Goal: Information Seeking & Learning: Find specific fact

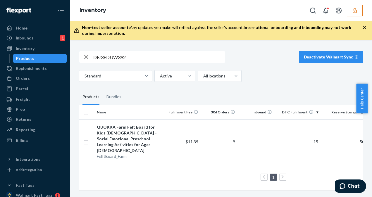
click at [358, 11] on button "button" at bounding box center [354, 11] width 16 height 12
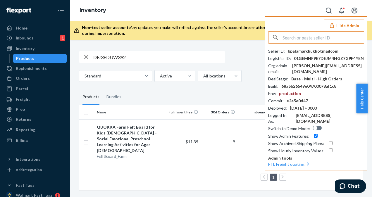
click at [309, 38] on input "text" at bounding box center [322, 38] width 81 height 12
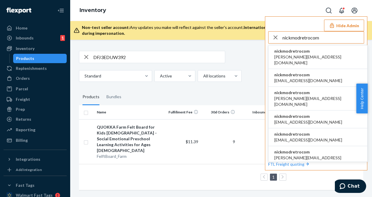
type input "nickmodretrocom"
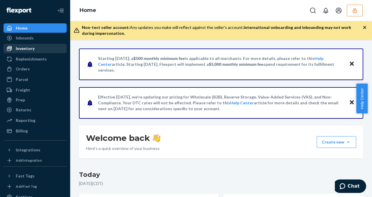
click at [42, 47] on div "Inventory" at bounding box center [35, 48] width 62 height 8
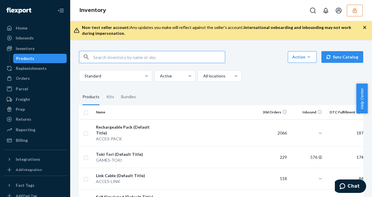
click at [126, 57] on input "text" at bounding box center [158, 57] width 131 height 12
paste input "DMZDD87F7X6"
click at [94, 57] on input "DMZDD87F7X6" at bounding box center [158, 57] width 131 height 12
type input "DMZDD87F7X6"
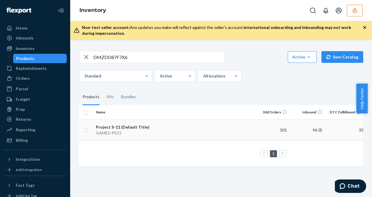
click at [136, 130] on div "GAMES-PS11" at bounding box center [126, 133] width 61 height 6
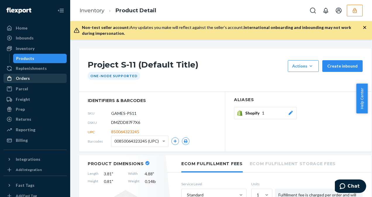
click at [29, 82] on div "Orders" at bounding box center [35, 78] width 62 height 8
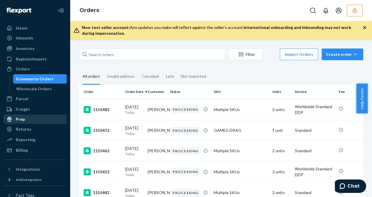
click at [38, 120] on div "Prep" at bounding box center [35, 119] width 62 height 8
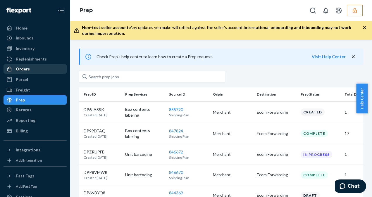
click at [34, 71] on div "Orders" at bounding box center [35, 69] width 62 height 8
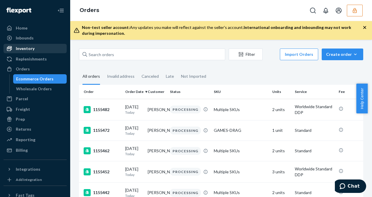
click at [31, 48] on div "Inventory" at bounding box center [25, 49] width 19 height 6
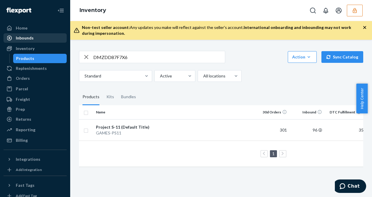
click at [32, 40] on div "Inbounds" at bounding box center [25, 38] width 18 height 6
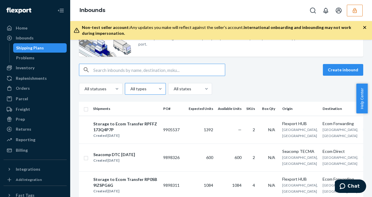
scroll to position [58, 0]
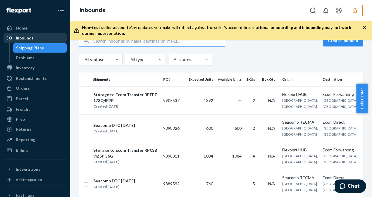
click at [34, 36] on div "Inbounds" at bounding box center [35, 38] width 62 height 8
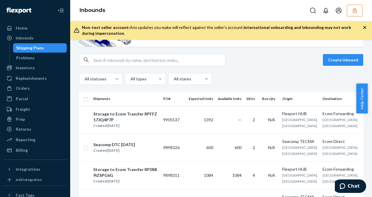
scroll to position [0, 0]
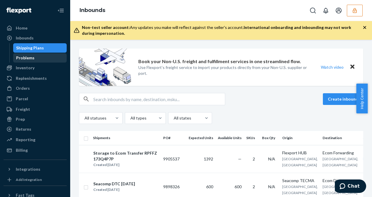
click at [40, 58] on div "Problems" at bounding box center [40, 58] width 53 height 8
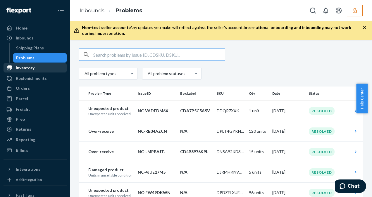
click at [35, 64] on div "Inventory" at bounding box center [35, 68] width 62 height 8
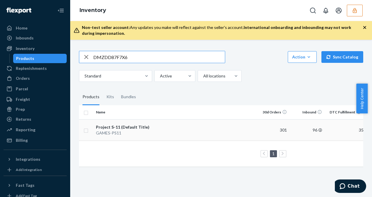
click at [164, 122] on td at bounding box center [206, 129] width 95 height 21
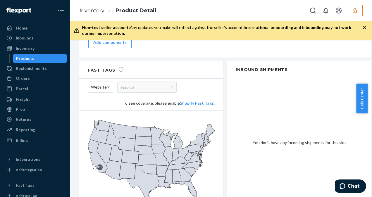
scroll to position [501, 0]
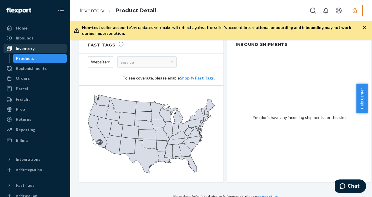
click at [13, 47] on div at bounding box center [10, 49] width 9 height 6
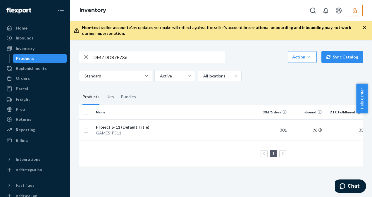
click at [356, 8] on icon "button" at bounding box center [354, 11] width 6 height 6
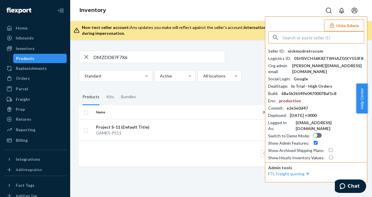
click at [293, 35] on input "text" at bounding box center [322, 38] width 81 height 12
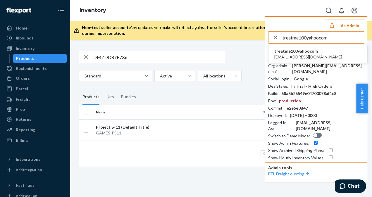
type input "treatme100yahoocom"
click at [317, 52] on span "treatme100yahoocom" at bounding box center [308, 51] width 68 height 6
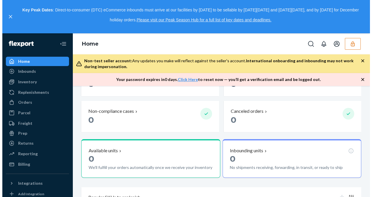
scroll to position [175, 0]
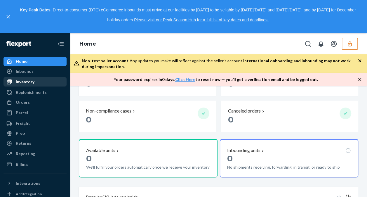
click at [45, 82] on div "Inventory" at bounding box center [35, 82] width 62 height 8
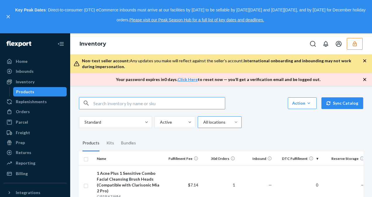
click at [101, 103] on input "text" at bounding box center [158, 103] width 131 height 12
paste input "DM6A2XHTDLY"
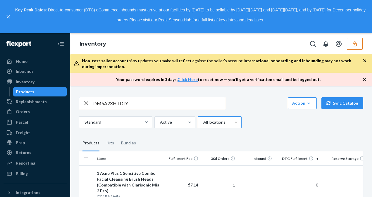
click at [94, 104] on input "DM6A2XHTDLY" at bounding box center [158, 103] width 131 height 12
type input "DM6A2XHTDLY"
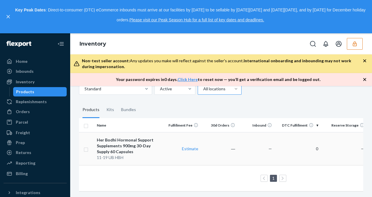
scroll to position [37, 0]
click at [151, 144] on div "Her Bodhi Hormonal Support Supplements 900mg 30-Day Supply 60 Capsules" at bounding box center [129, 146] width 65 height 18
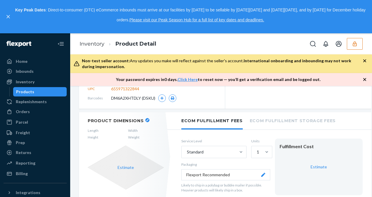
scroll to position [58, 0]
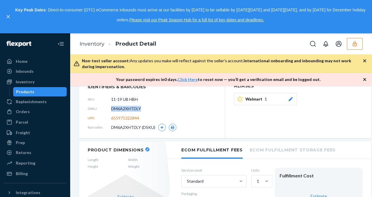
drag, startPoint x: 141, startPoint y: 109, endPoint x: 110, endPoint y: 111, distance: 30.7
click at [110, 111] on div "DSKU DM6A2XHTDLY" at bounding box center [152, 108] width 128 height 9
copy div "DM6A2XHTDLY"
click at [174, 127] on button "button" at bounding box center [173, 128] width 8 height 8
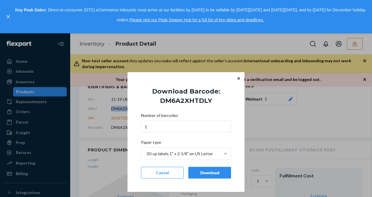
click at [207, 171] on div "Download" at bounding box center [209, 173] width 33 height 6
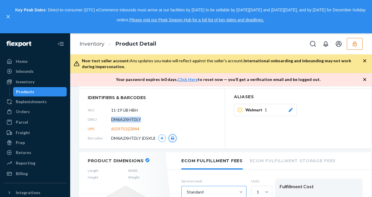
scroll to position [0, 0]
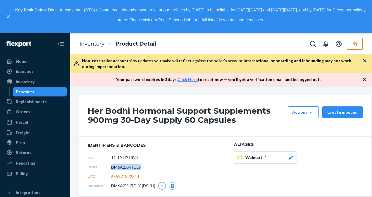
click at [359, 45] on button "button" at bounding box center [354, 44] width 16 height 12
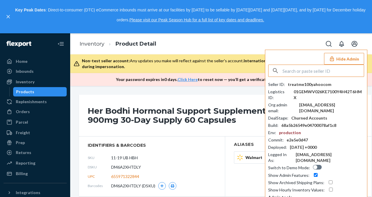
click at [307, 71] on input "text" at bounding box center [322, 71] width 81 height 12
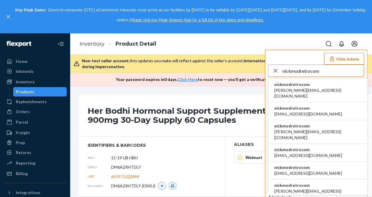
type input "nickmodretrocom"
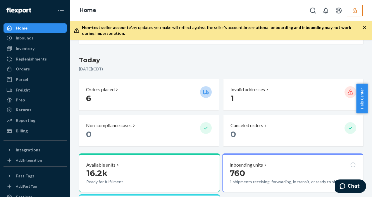
scroll to position [117, 0]
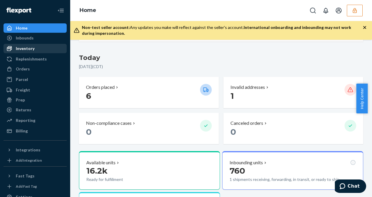
click at [26, 47] on div "Inventory" at bounding box center [25, 49] width 19 height 6
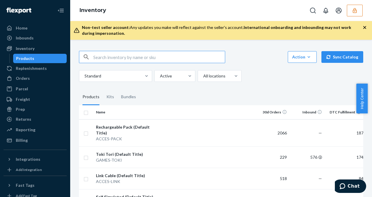
click at [100, 55] on input "text" at bounding box center [158, 57] width 131 height 12
type input "nickmodretrocom"
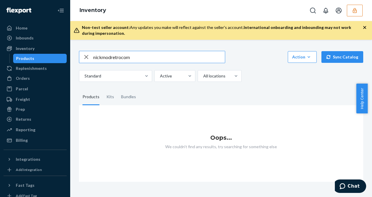
click at [93, 57] on input "nickmodretrocom" at bounding box center [158, 57] width 131 height 12
drag, startPoint x: 135, startPoint y: 54, endPoint x: 77, endPoint y: 57, distance: 57.7
click at [77, 57] on div "nickmodretrocom Action Create product Create kit or bundle Bulk create products…" at bounding box center [221, 113] width 293 height 138
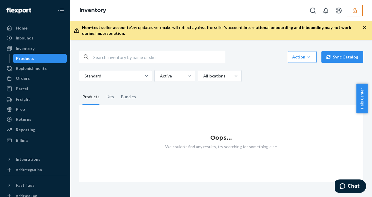
click at [353, 10] on icon "button" at bounding box center [354, 11] width 6 height 6
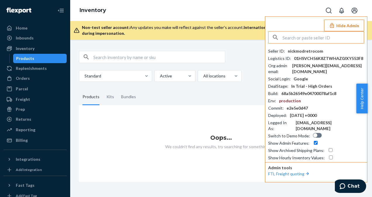
click at [302, 37] on input "text" at bounding box center [322, 38] width 81 height 12
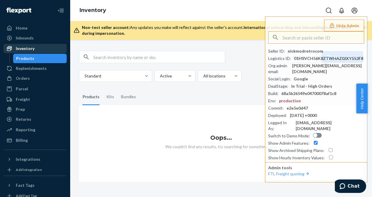
click at [22, 48] on div "Inventory" at bounding box center [25, 49] width 19 height 6
click at [50, 46] on div "Inventory" at bounding box center [35, 48] width 62 height 8
click at [38, 50] on div "Inventory" at bounding box center [35, 48] width 62 height 8
click at [33, 48] on div "Inventory" at bounding box center [25, 49] width 19 height 6
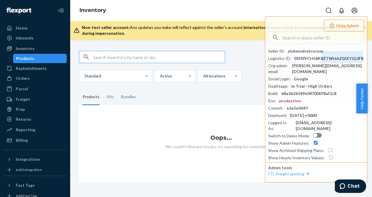
click at [101, 56] on input "text" at bounding box center [158, 57] width 131 height 12
paste input "DMZDD87F7X6"
click at [94, 56] on input "DMZDD87F7X6" at bounding box center [158, 57] width 131 height 12
type input "DMZDD87F7X6"
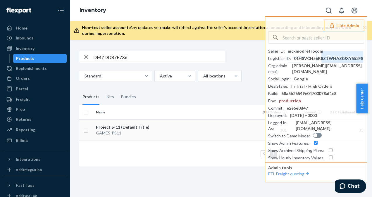
click at [156, 126] on div "Project S-11 (Default Title)" at bounding box center [126, 127] width 61 height 6
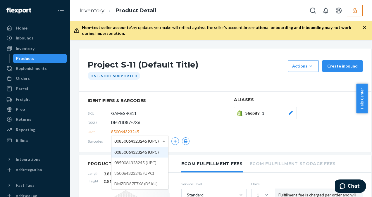
click at [160, 139] on div "00850064323245 (UPC)" at bounding box center [139, 141] width 57 height 11
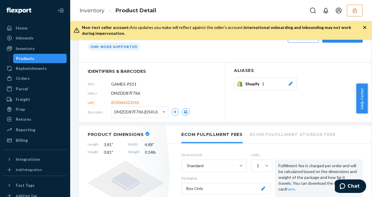
drag, startPoint x: 148, startPoint y: 82, endPoint x: 103, endPoint y: 83, distance: 44.4
click at [103, 83] on div "SKU GAMES-PS11" at bounding box center [152, 83] width 128 height 9
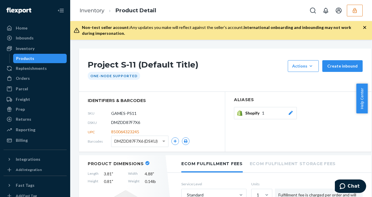
click at [359, 11] on button "button" at bounding box center [354, 11] width 16 height 12
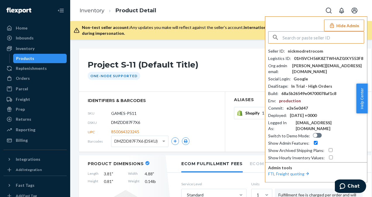
click at [291, 36] on input "text" at bounding box center [322, 38] width 81 height 12
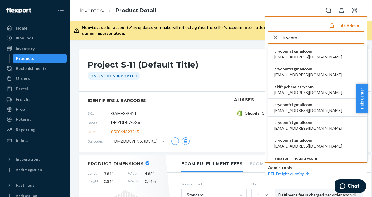
type input "trycom"
click at [300, 51] on span "trycomfrtgmailcom" at bounding box center [308, 51] width 68 height 6
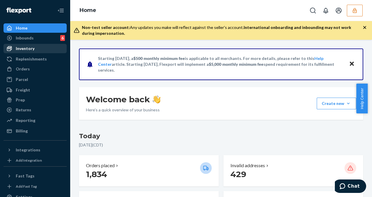
click at [44, 50] on div "Inventory" at bounding box center [35, 48] width 62 height 8
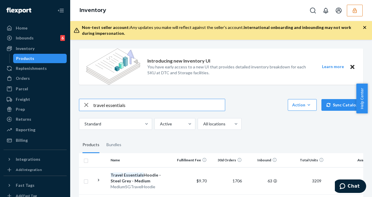
click at [158, 104] on input "travel essentials" at bounding box center [158, 105] width 131 height 12
type input "travel essentials bone"
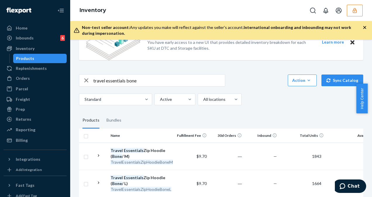
scroll to position [58, 0]
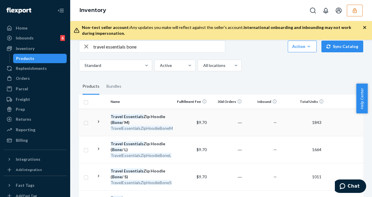
click at [151, 121] on div "Travel Essentials Zip Hoodie ( Bone / M)" at bounding box center [140, 120] width 61 height 12
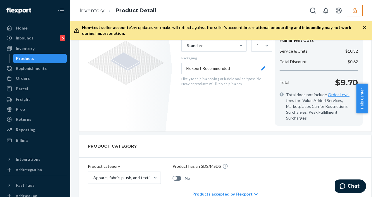
scroll to position [88, 0]
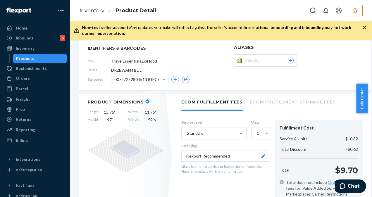
click at [151, 82] on span "00727252804513 (UPC)" at bounding box center [136, 80] width 44 height 10
click at [187, 79] on icon "button" at bounding box center [186, 80] width 4 height 4
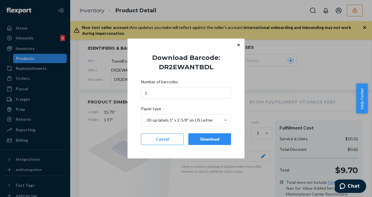
click at [215, 141] on div "Download" at bounding box center [209, 139] width 33 height 6
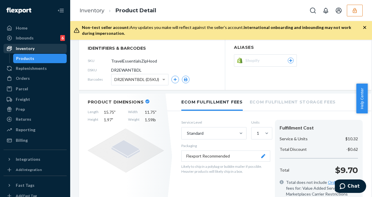
click at [40, 45] on div "Inventory" at bounding box center [35, 48] width 62 height 8
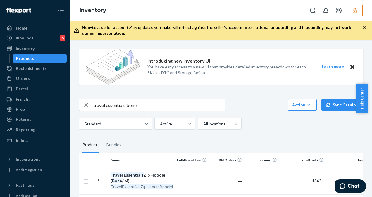
click at [85, 105] on icon "button" at bounding box center [86, 105] width 7 height 12
click at [104, 108] on input "text" at bounding box center [158, 105] width 131 height 12
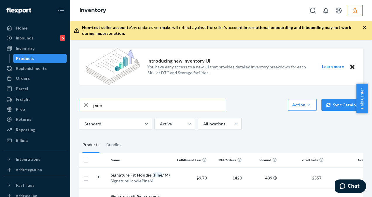
click at [129, 105] on input "pine" at bounding box center [158, 105] width 131 height 12
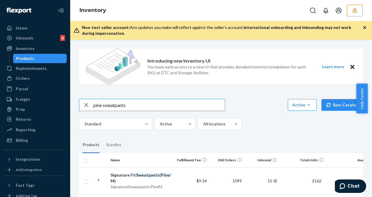
click at [147, 102] on input "pine sweatpants" at bounding box center [158, 105] width 131 height 12
type input "pine sweatpants xs"
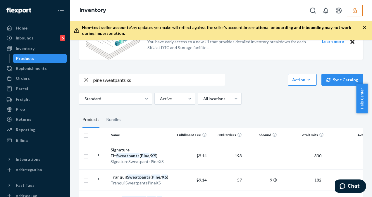
scroll to position [58, 0]
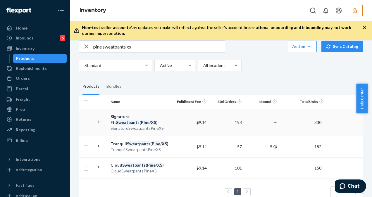
click at [151, 122] on div "Signature Fit Sweatpants ( Pine / XS )" at bounding box center [140, 120] width 61 height 12
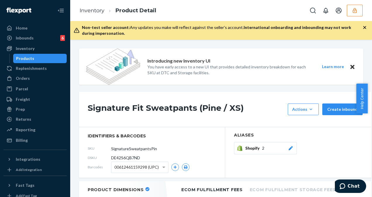
scroll to position [29, 0]
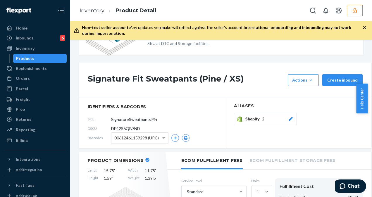
click at [155, 140] on span "00612461159298 (UPC)" at bounding box center [136, 138] width 44 height 10
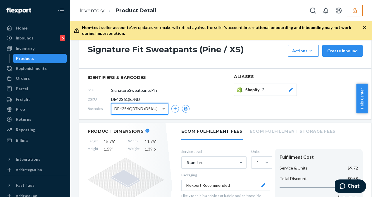
scroll to position [88, 0]
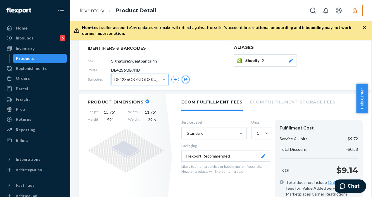
click at [184, 81] on icon "button" at bounding box center [185, 80] width 4 height 4
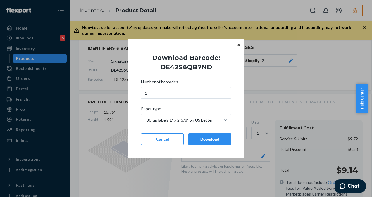
click at [192, 137] on button "Download" at bounding box center [209, 139] width 43 height 12
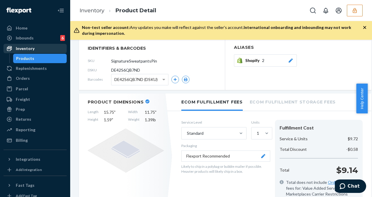
click at [41, 47] on div "Inventory" at bounding box center [35, 48] width 62 height 8
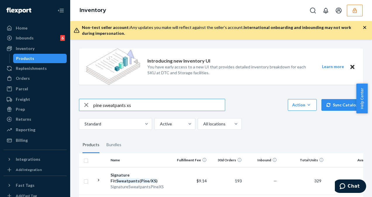
click at [86, 104] on icon "button" at bounding box center [86, 105] width 4 height 4
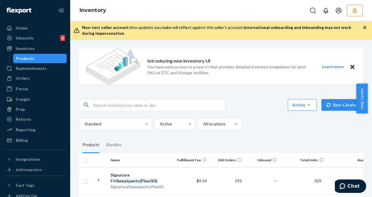
click at [86, 105] on icon "button" at bounding box center [86, 105] width 0 height 0
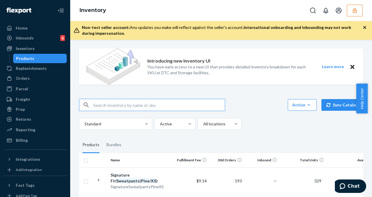
click at [96, 105] on input "text" at bounding box center [158, 105] width 131 height 12
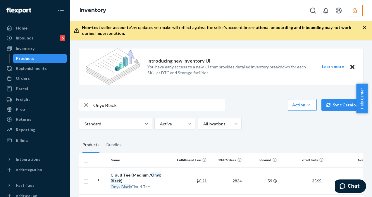
click at [161, 103] on input "Onyx Black" at bounding box center [158, 105] width 131 height 12
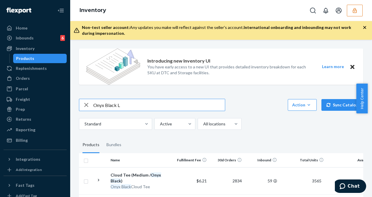
type input "Onyx Black L"
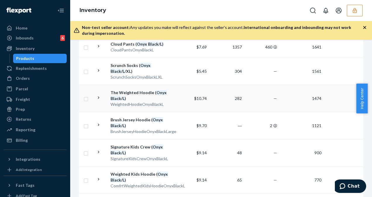
scroll to position [58, 0]
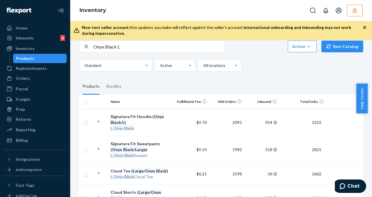
click at [163, 122] on div "Signature Fit Hoodie ( Onyx Black / L )" at bounding box center [140, 120] width 61 height 12
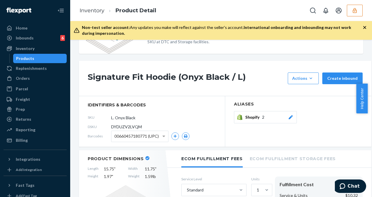
scroll to position [58, 0]
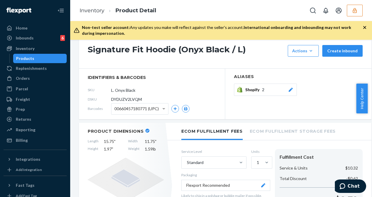
click at [159, 113] on span "00660457180771 (UPC)" at bounding box center [136, 109] width 44 height 10
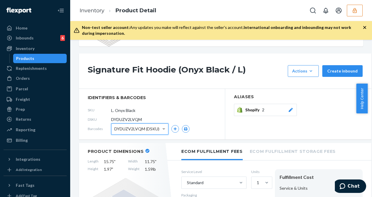
scroll to position [29, 0]
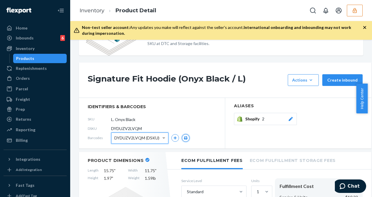
click at [186, 137] on icon "button" at bounding box center [185, 138] width 4 height 4
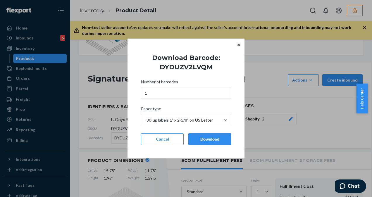
click at [195, 138] on div "Download" at bounding box center [209, 139] width 33 height 6
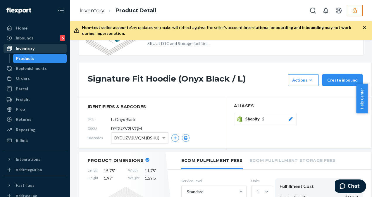
click at [45, 48] on div "Inventory" at bounding box center [35, 48] width 62 height 8
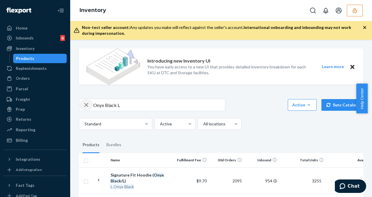
click at [86, 105] on icon "button" at bounding box center [86, 105] width 4 height 4
click at [103, 105] on input "text" at bounding box center [158, 105] width 131 height 12
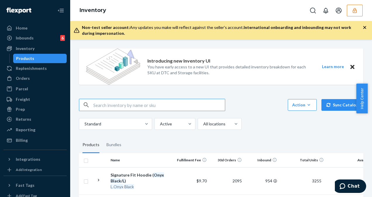
click at [103, 105] on input "text" at bounding box center [158, 105] width 131 height 12
click at [192, 108] on input "text" at bounding box center [158, 105] width 131 height 12
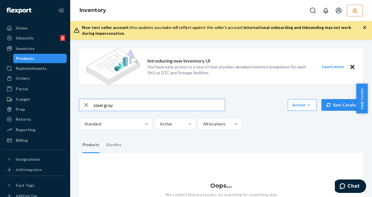
click at [128, 103] on input "steel gray" at bounding box center [158, 105] width 131 height 12
type input "steel gray"
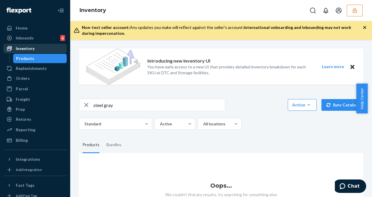
click at [33, 48] on div "Inventory" at bounding box center [25, 49] width 19 height 6
click at [43, 51] on div "Inventory" at bounding box center [35, 48] width 62 height 8
click at [87, 104] on icon "button" at bounding box center [86, 105] width 4 height 4
click at [30, 49] on div "Inventory" at bounding box center [25, 49] width 19 height 6
click at [85, 101] on icon "button" at bounding box center [86, 105] width 7 height 12
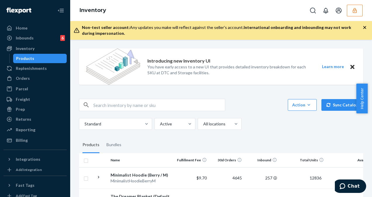
click at [100, 105] on input "text" at bounding box center [158, 105] width 131 height 12
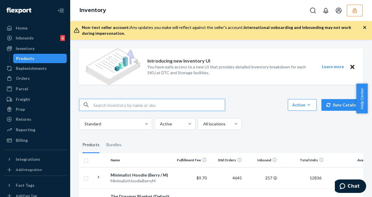
click at [100, 105] on input "text" at bounding box center [158, 105] width 131 height 12
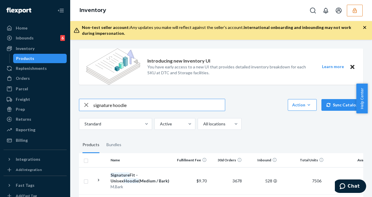
click at [151, 106] on input "signature hoodie" at bounding box center [158, 105] width 131 height 12
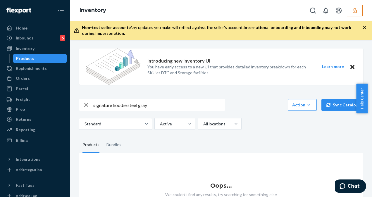
click at [153, 105] on input "signature hoodie steel gray" at bounding box center [158, 105] width 131 height 12
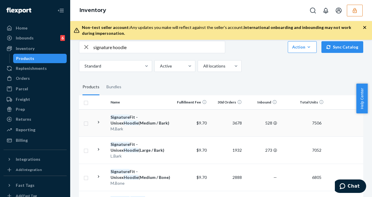
scroll to position [58, 0]
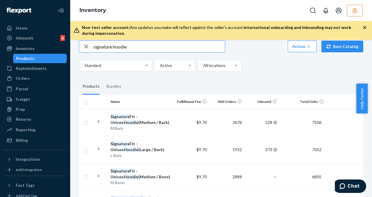
click at [133, 50] on input "signature hoodie" at bounding box center [158, 47] width 131 height 12
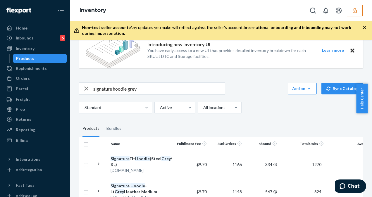
scroll to position [14, 0]
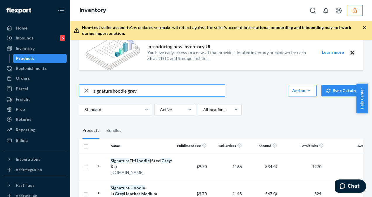
click at [162, 90] on input "signature hoodie grey" at bounding box center [158, 91] width 131 height 12
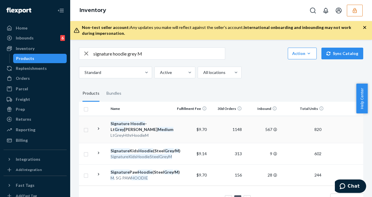
scroll to position [38, 0]
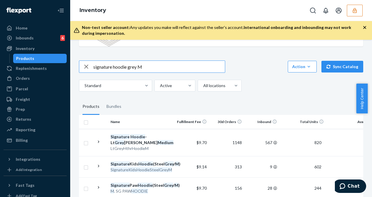
click at [148, 68] on input "signature hoodie grey M" at bounding box center [158, 67] width 131 height 12
click at [127, 67] on input "signature hoodie grey" at bounding box center [158, 67] width 131 height 12
type input "signature hoodie steel grey"
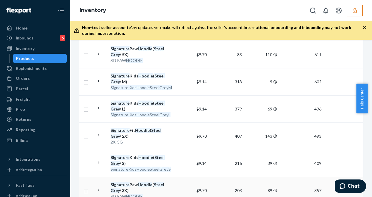
scroll to position [0, 0]
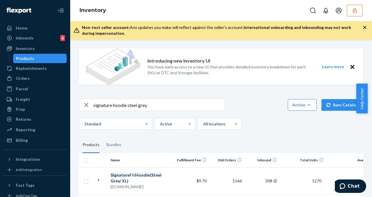
click at [86, 105] on icon "button" at bounding box center [86, 105] width 7 height 12
click at [95, 104] on input "text" at bounding box center [158, 105] width 131 height 12
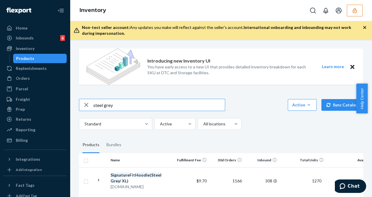
type input "steel grey"
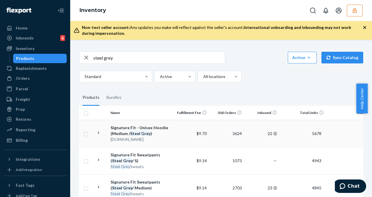
scroll to position [48, 0]
click at [157, 133] on div "Signature Fit - Unisex Hoodie (Medium / Steel Grey )" at bounding box center [140, 130] width 61 height 12
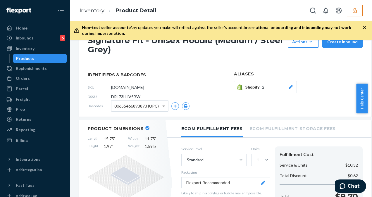
scroll to position [58, 0]
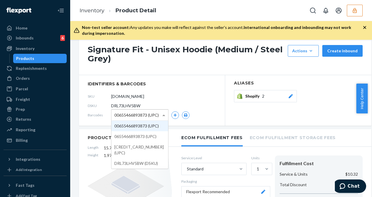
click at [150, 112] on span "00655466893873 (UPC)" at bounding box center [136, 115] width 44 height 10
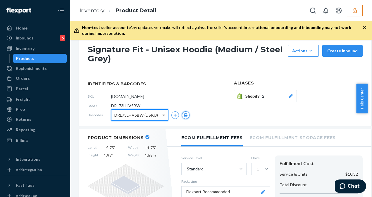
click at [184, 116] on icon "button" at bounding box center [186, 115] width 4 height 4
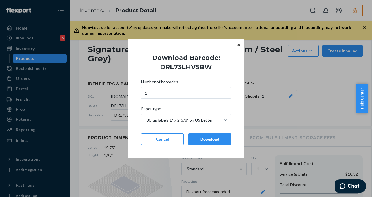
click at [205, 136] on div "Download" at bounding box center [209, 139] width 33 height 6
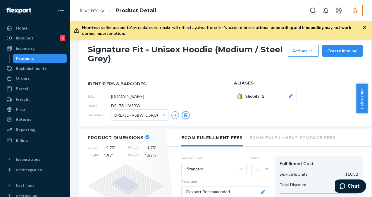
scroll to position [0, 0]
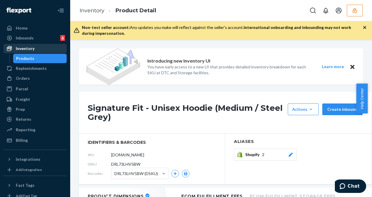
click at [47, 44] on div "Inventory" at bounding box center [35, 48] width 62 height 8
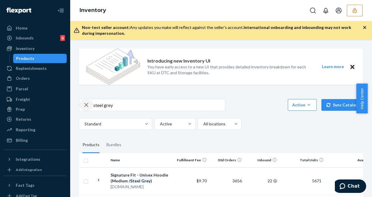
click at [86, 105] on icon "button" at bounding box center [86, 105] width 4 height 4
click at [105, 107] on input "steel grey" at bounding box center [158, 105] width 131 height 12
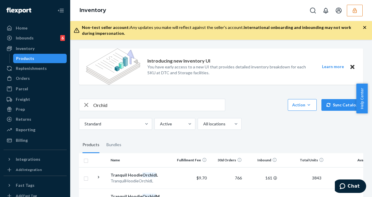
click at [152, 103] on input "Orchid" at bounding box center [158, 105] width 131 height 12
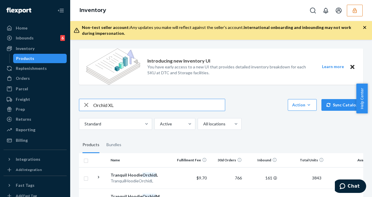
type input "Orchid XL"
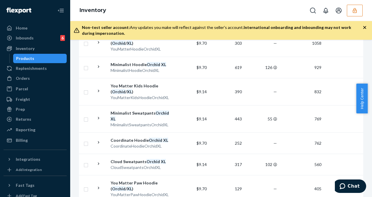
scroll to position [263, 0]
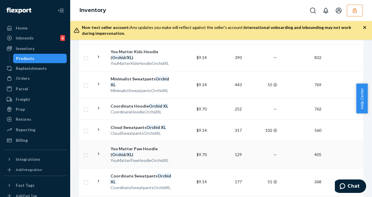
click at [151, 146] on div "You Matter Paw Hoodie ( Orchid / XL )" at bounding box center [140, 152] width 61 height 12
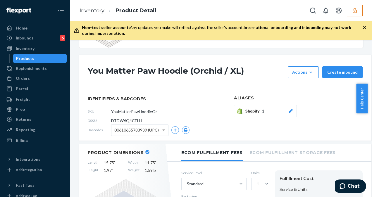
scroll to position [58, 0]
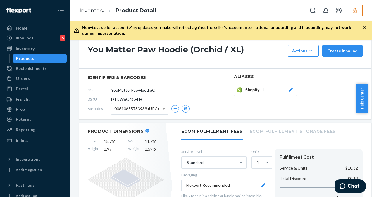
click at [157, 110] on span "00610655783939 (UPC)" at bounding box center [136, 109] width 44 height 10
click at [183, 108] on icon "button" at bounding box center [185, 109] width 4 height 4
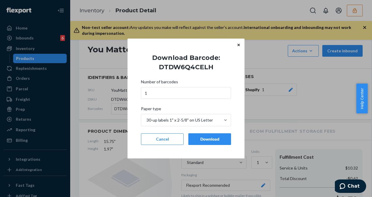
click at [208, 141] on div "Download" at bounding box center [209, 139] width 33 height 6
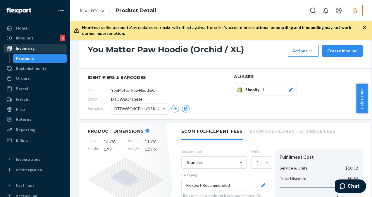
click at [39, 44] on link "Inventory" at bounding box center [35, 48] width 63 height 9
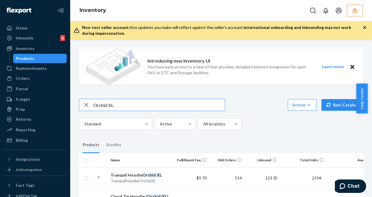
drag, startPoint x: 111, startPoint y: 105, endPoint x: 82, endPoint y: 103, distance: 29.8
click at [82, 103] on div "Orchid XL" at bounding box center [151, 105] width 145 height 12
drag, startPoint x: 115, startPoint y: 103, endPoint x: 75, endPoint y: 103, distance: 39.7
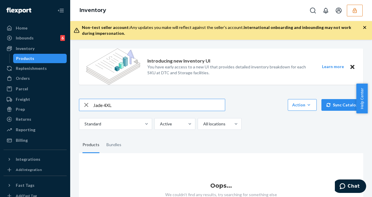
drag, startPoint x: 118, startPoint y: 106, endPoint x: 112, endPoint y: 102, distance: 7.4
click at [112, 102] on input "Jade 4XL" at bounding box center [158, 105] width 131 height 12
click at [95, 104] on input "Jade 4XL" at bounding box center [158, 105] width 131 height 12
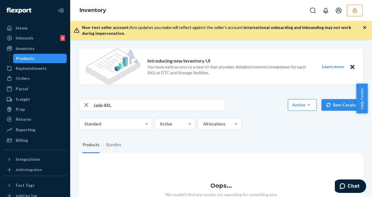
click at [122, 106] on input "Jade 4XL" at bounding box center [158, 105] width 131 height 12
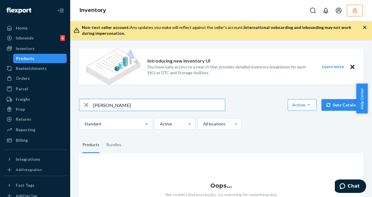
type input "[PERSON_NAME]"
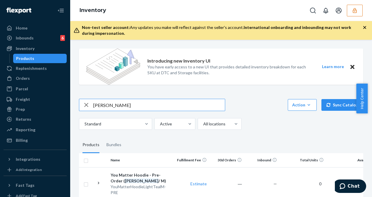
drag, startPoint x: 113, startPoint y: 103, endPoint x: 79, endPoint y: 102, distance: 34.5
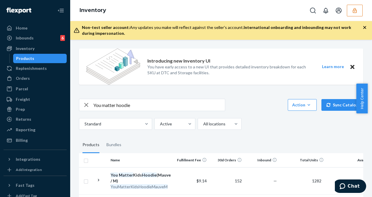
click at [179, 102] on input "You matter hoodie" at bounding box center [158, 105] width 131 height 12
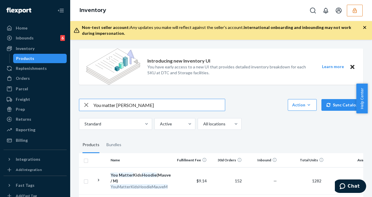
type input "You matter [PERSON_NAME]"
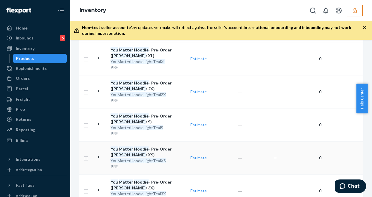
scroll to position [225, 0]
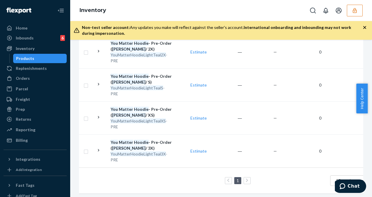
click at [246, 178] on icon at bounding box center [246, 180] width 3 height 4
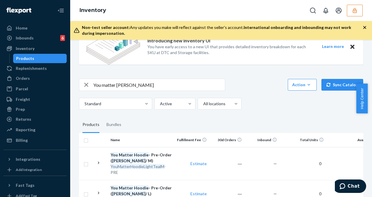
scroll to position [0, 0]
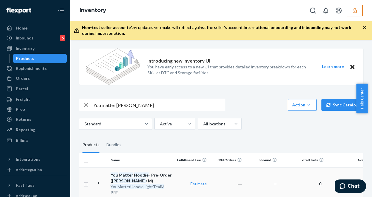
click at [154, 169] on td "You Matter Hoodie - Pre-Order ( [PERSON_NAME] / M) YouMatterHoodieLightTealM -P…" at bounding box center [141, 183] width 66 height 33
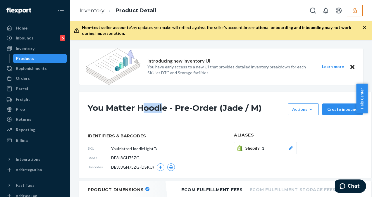
drag, startPoint x: 164, startPoint y: 110, endPoint x: 143, endPoint y: 111, distance: 21.1
click at [143, 111] on h1 "You Matter Hoodie - Pre-Order (Jade / M)" at bounding box center [186, 109] width 197 height 12
drag, startPoint x: 143, startPoint y: 111, endPoint x: 85, endPoint y: 103, distance: 58.6
click at [85, 103] on div "You Matter Hoodie - Pre-Order (Jade / M) Actions Hide Set up as a bundle Create…" at bounding box center [225, 109] width 292 height 35
drag, startPoint x: 85, startPoint y: 103, endPoint x: 105, endPoint y: 108, distance: 20.0
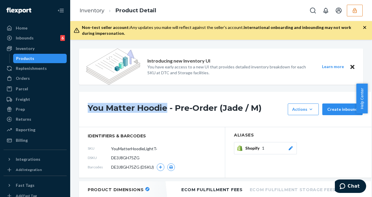
copy h1 "You Matter Hoodie"
click at [34, 45] on div "Inventory" at bounding box center [35, 48] width 62 height 8
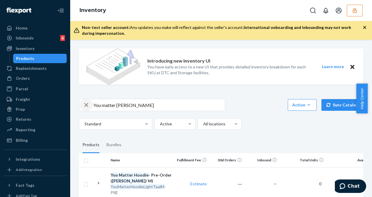
click at [87, 105] on icon "button" at bounding box center [86, 105] width 7 height 12
click at [117, 100] on input "You matter [PERSON_NAME]" at bounding box center [158, 105] width 131 height 12
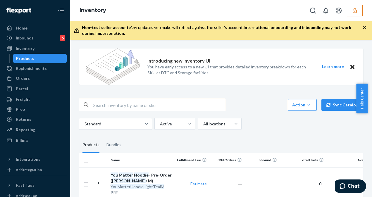
click at [117, 100] on input "You matter [PERSON_NAME]" at bounding box center [158, 105] width 131 height 12
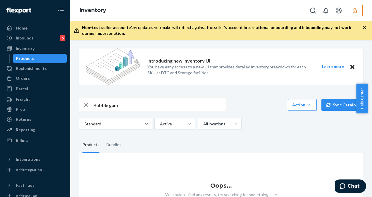
click at [94, 104] on input "Bubble gum" at bounding box center [158, 105] width 131 height 12
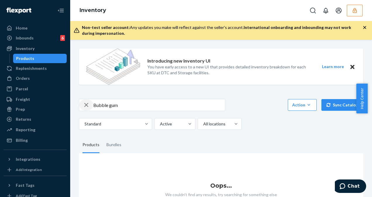
click at [88, 105] on icon "button" at bounding box center [86, 105] width 7 height 12
click at [122, 104] on input "Bubble gum" at bounding box center [158, 105] width 131 height 12
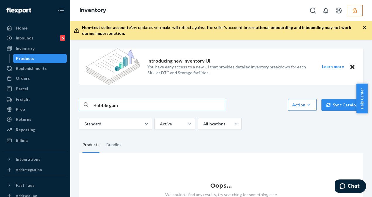
click at [122, 105] on input "Bubble gum" at bounding box center [158, 105] width 131 height 12
paste input "text"
click at [95, 105] on input "Bubblegum" at bounding box center [158, 105] width 131 height 12
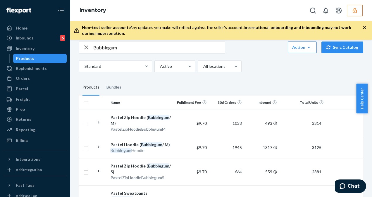
scroll to position [58, 0]
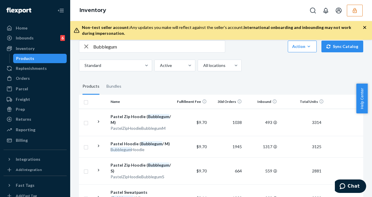
click at [152, 47] on input "Bubblegum" at bounding box center [158, 47] width 131 height 12
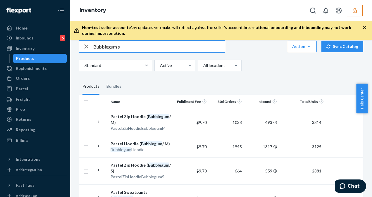
type input "Bubblegum s"
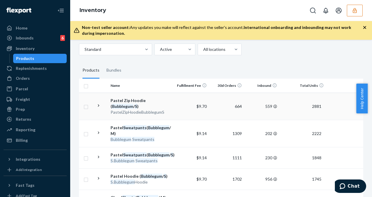
scroll to position [88, 0]
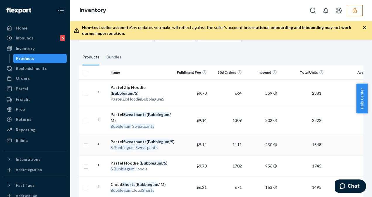
click at [158, 150] on div "S . Bubblegum Sweatpants" at bounding box center [140, 148] width 61 height 6
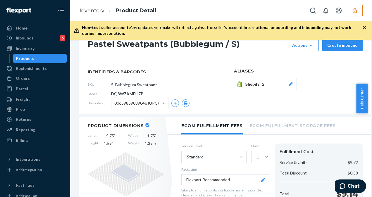
scroll to position [58, 0]
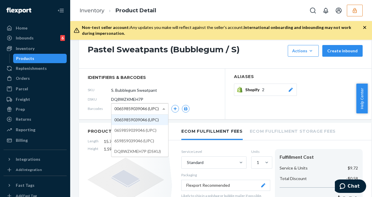
click at [160, 106] on div "00659859039046 (UPC)" at bounding box center [139, 108] width 57 height 11
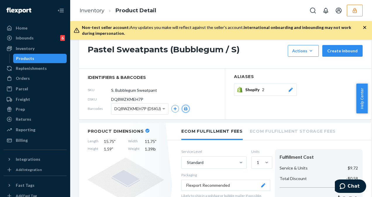
click at [186, 108] on icon "button" at bounding box center [186, 109] width 4 height 4
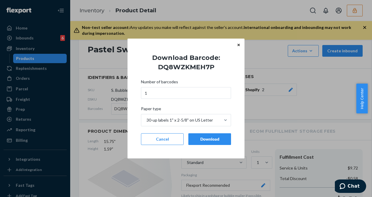
click at [227, 138] on button "Download" at bounding box center [209, 139] width 43 height 12
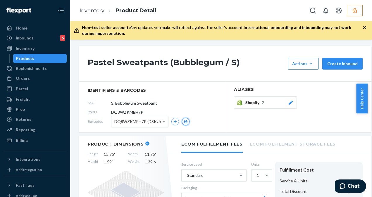
scroll to position [29, 0]
